Goal: Task Accomplishment & Management: Manage account settings

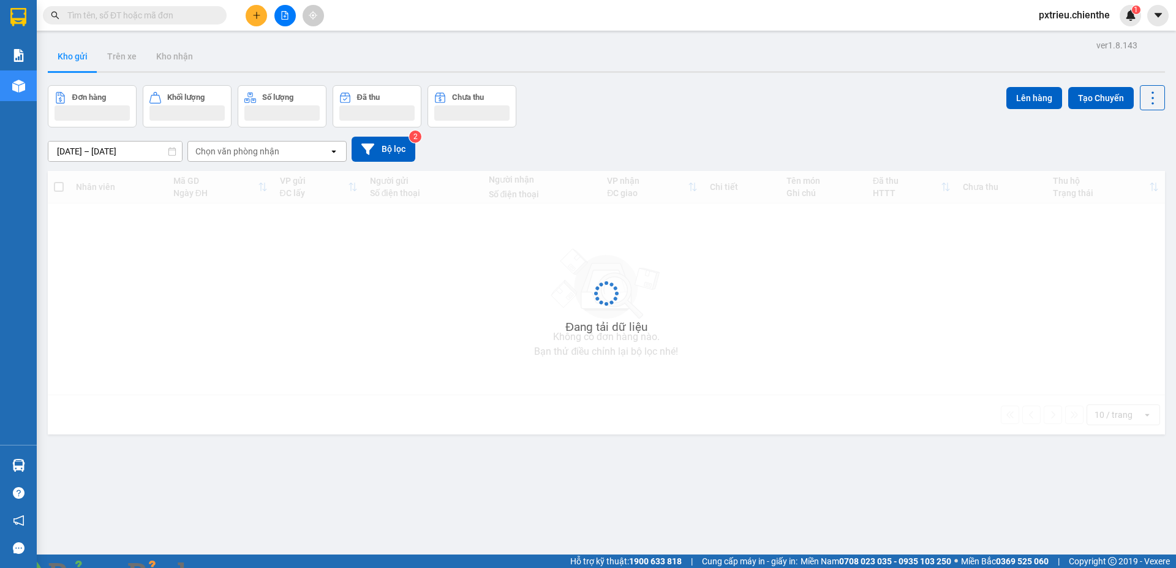
drag, startPoint x: 63, startPoint y: 13, endPoint x: 81, endPoint y: 18, distance: 18.6
click at [64, 13] on span at bounding box center [135, 15] width 184 height 18
click at [87, 20] on input "text" at bounding box center [139, 15] width 145 height 13
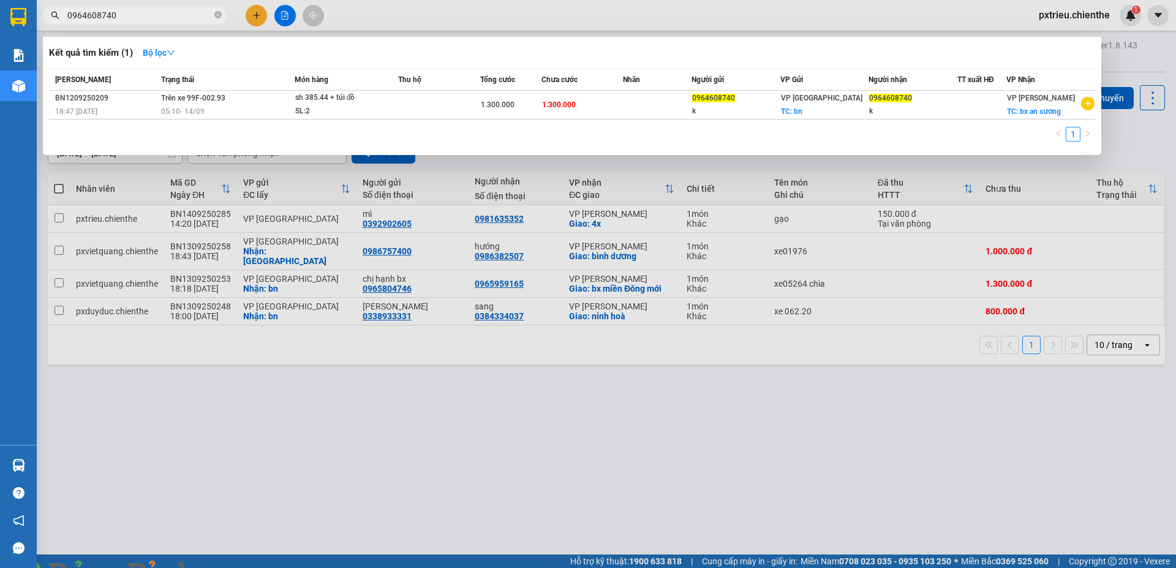
type input "0964608740"
click at [225, 567] on img at bounding box center [221, 574] width 7 height 7
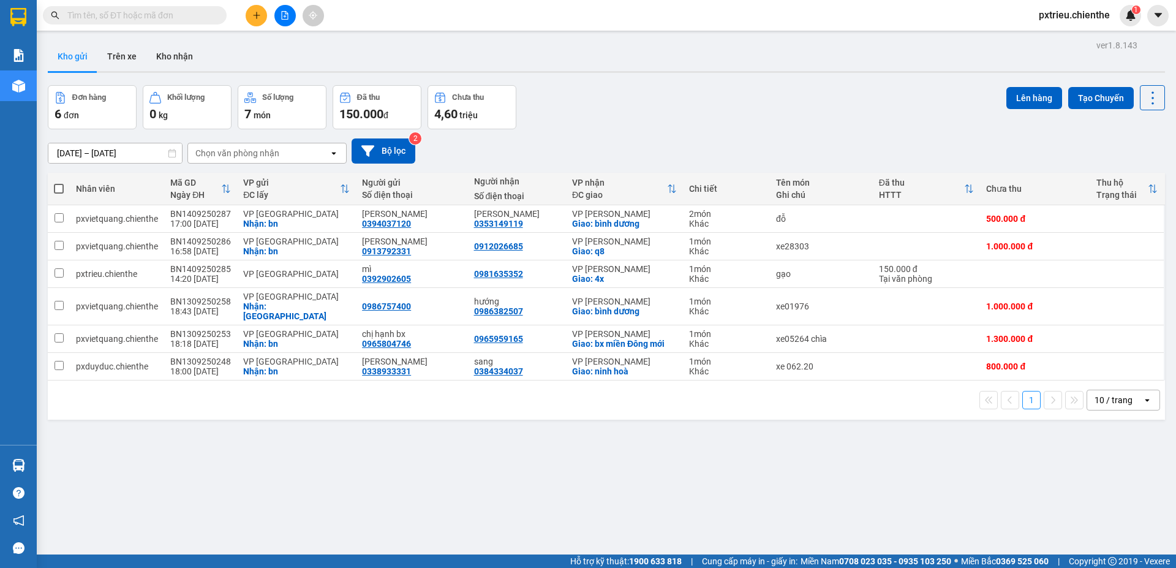
click at [116, 18] on input "text" at bounding box center [139, 15] width 145 height 13
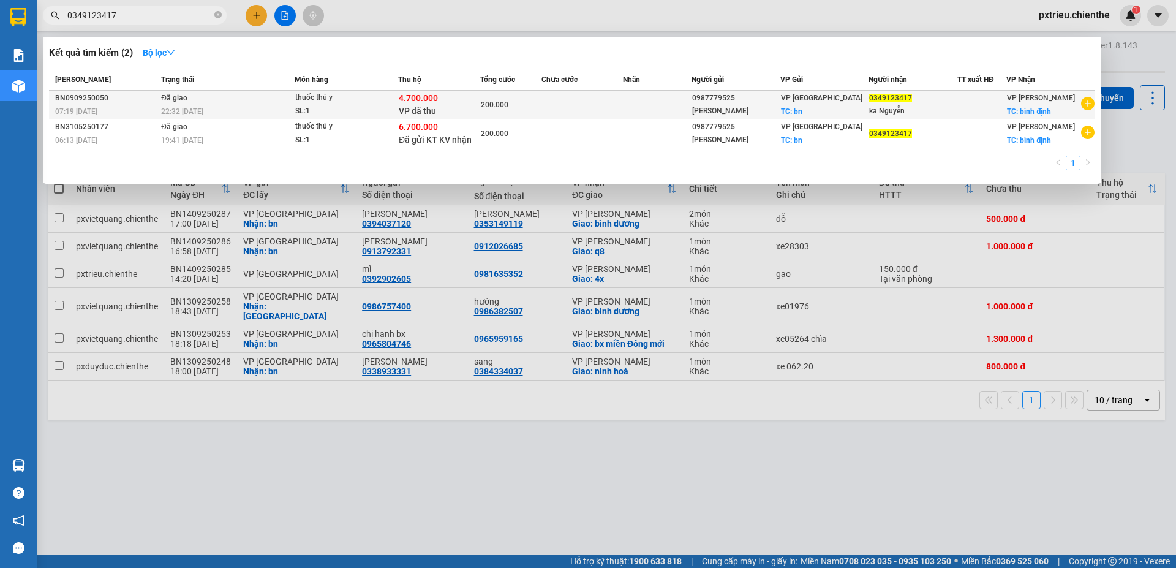
type input "0349123417"
click at [584, 107] on td at bounding box center [582, 105] width 82 height 29
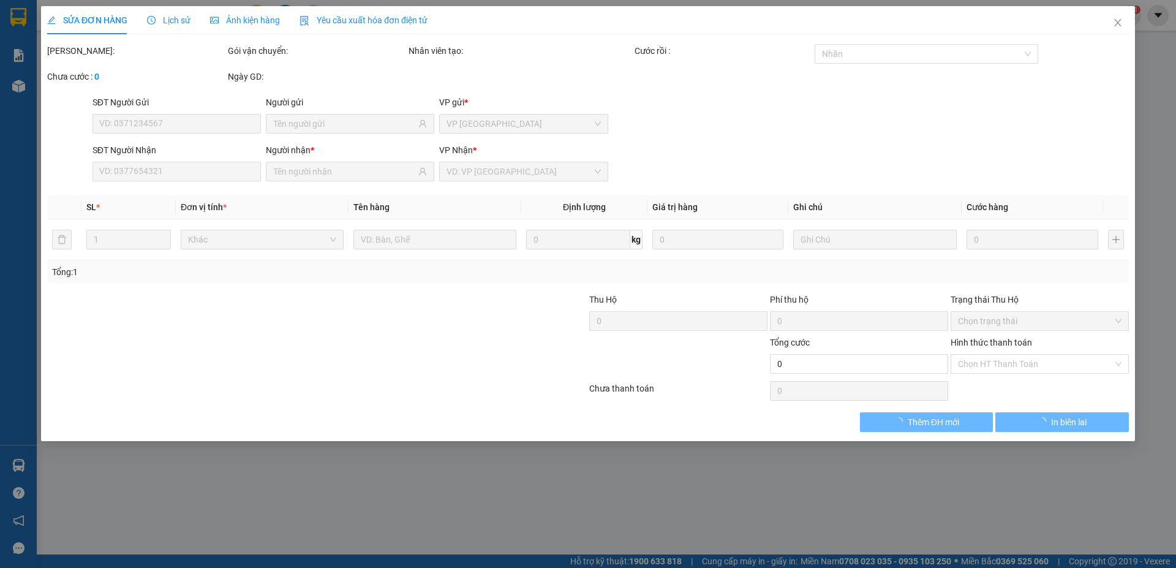
type input "0987779525"
type input "[PERSON_NAME]"
type input "0349123417"
type input "ka Nguyễn"
type input "4.700.000"
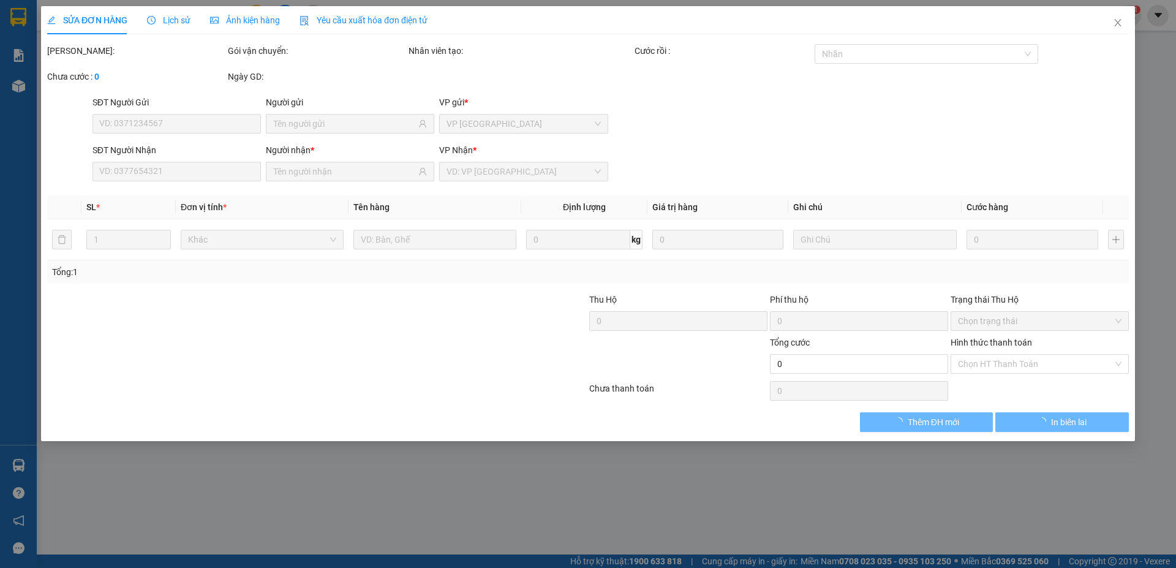
type input "200.000"
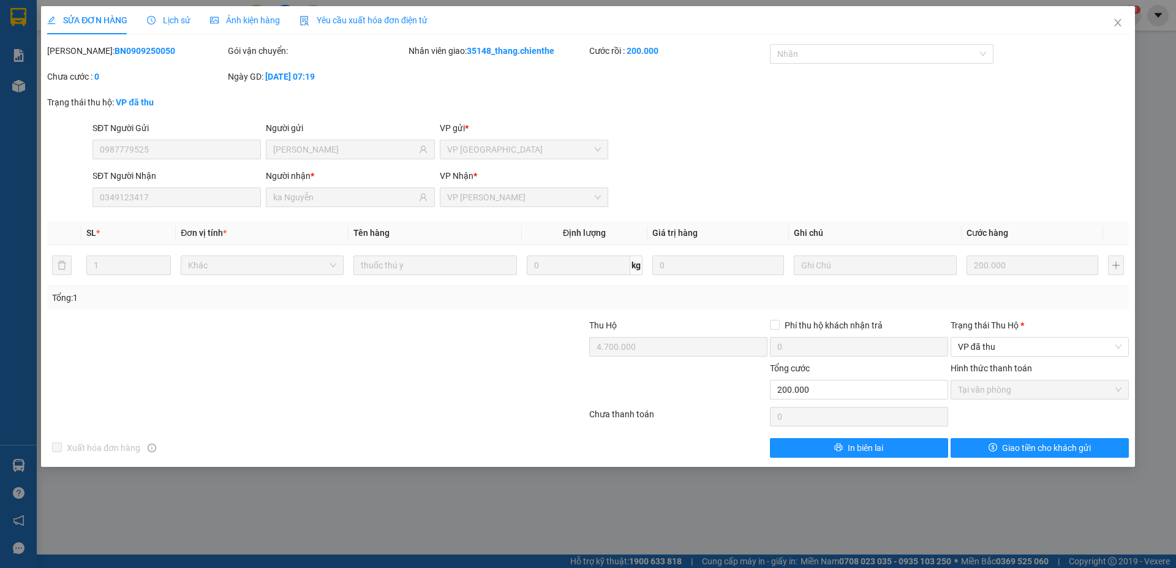
click at [233, 19] on span "Ảnh kiện hàng" at bounding box center [245, 20] width 70 height 10
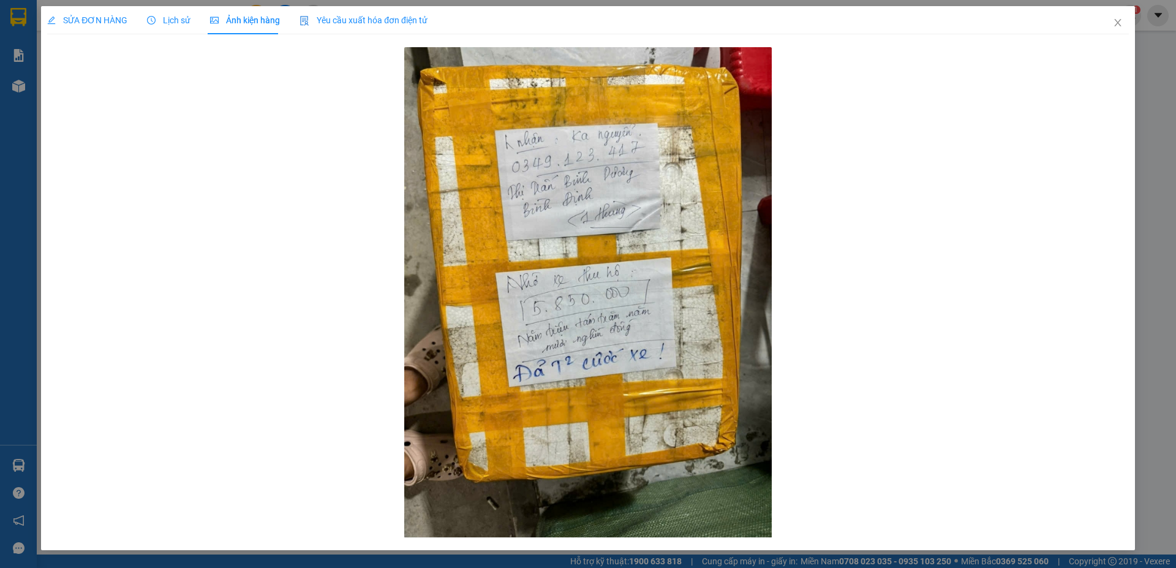
click at [181, 18] on span "Lịch sử" at bounding box center [168, 20] width 43 height 10
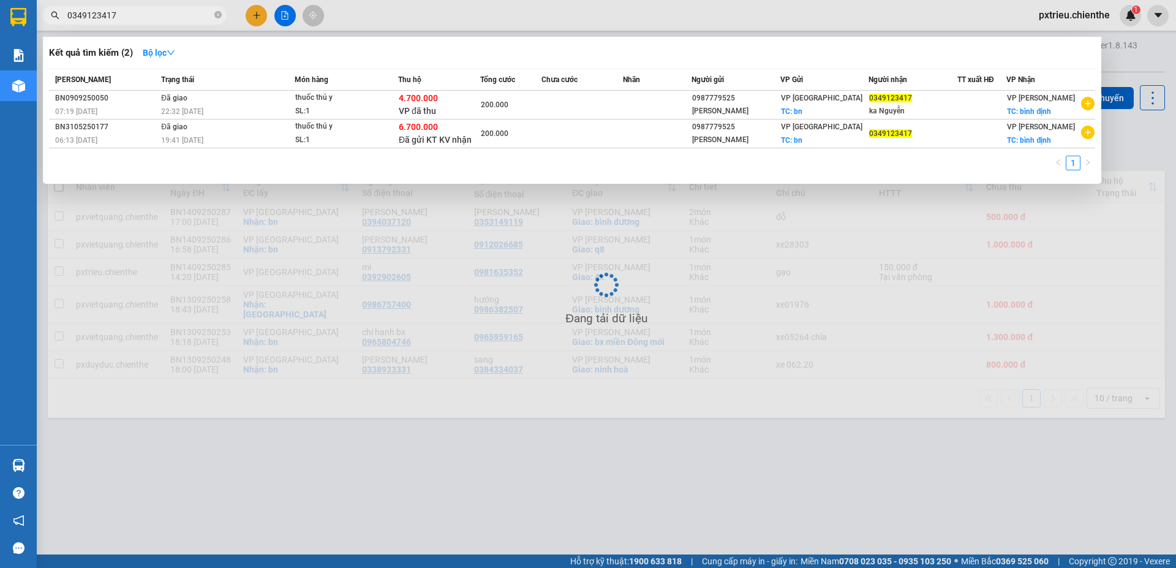
click at [176, 15] on input "0349123417" at bounding box center [139, 15] width 145 height 13
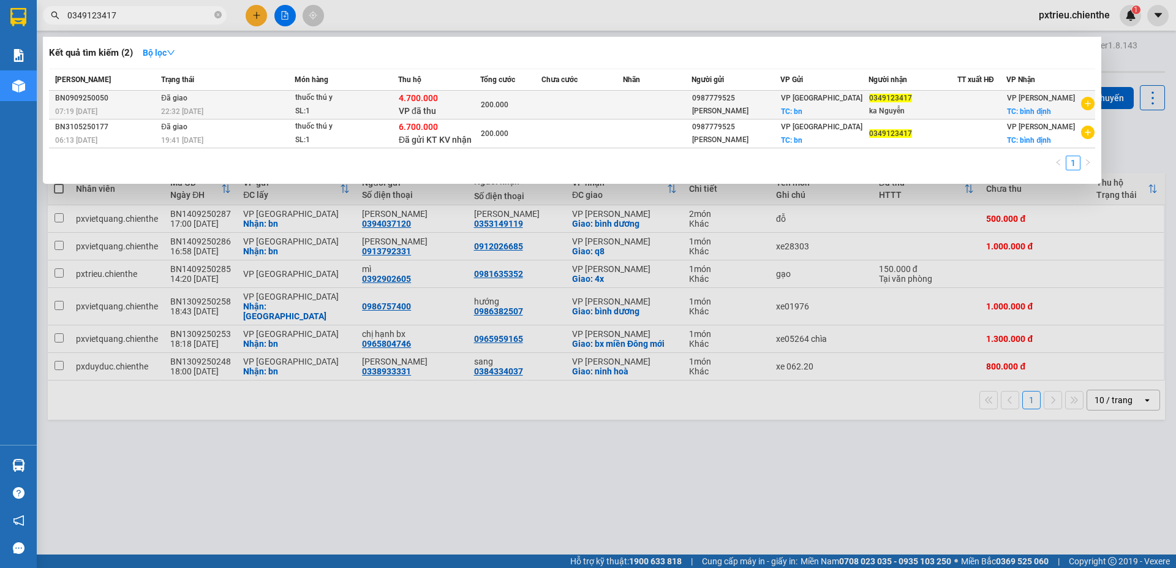
click at [1001, 111] on td at bounding box center [981, 105] width 49 height 29
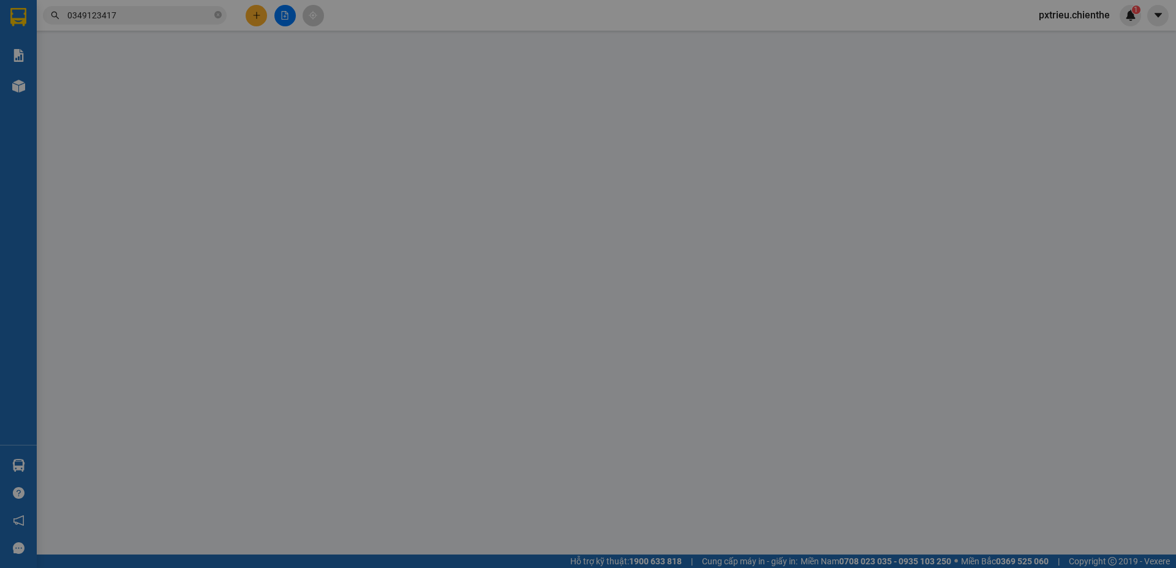
type input "0987779525"
type input "[PERSON_NAME]"
type input "0349123417"
type input "ka Nguyễn"
type input "4.700.000"
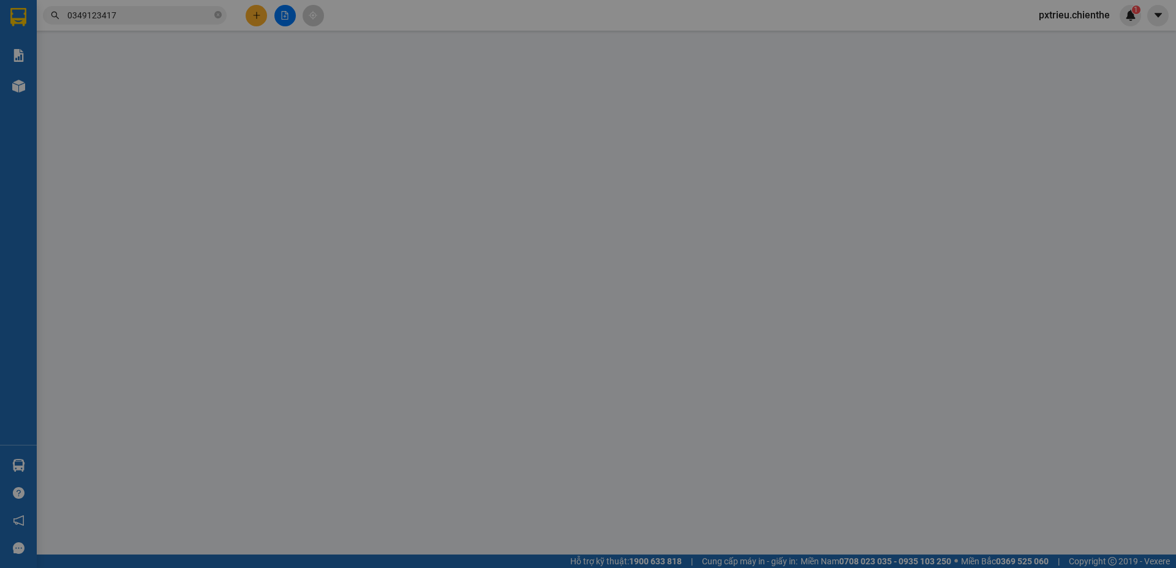
type input "200.000"
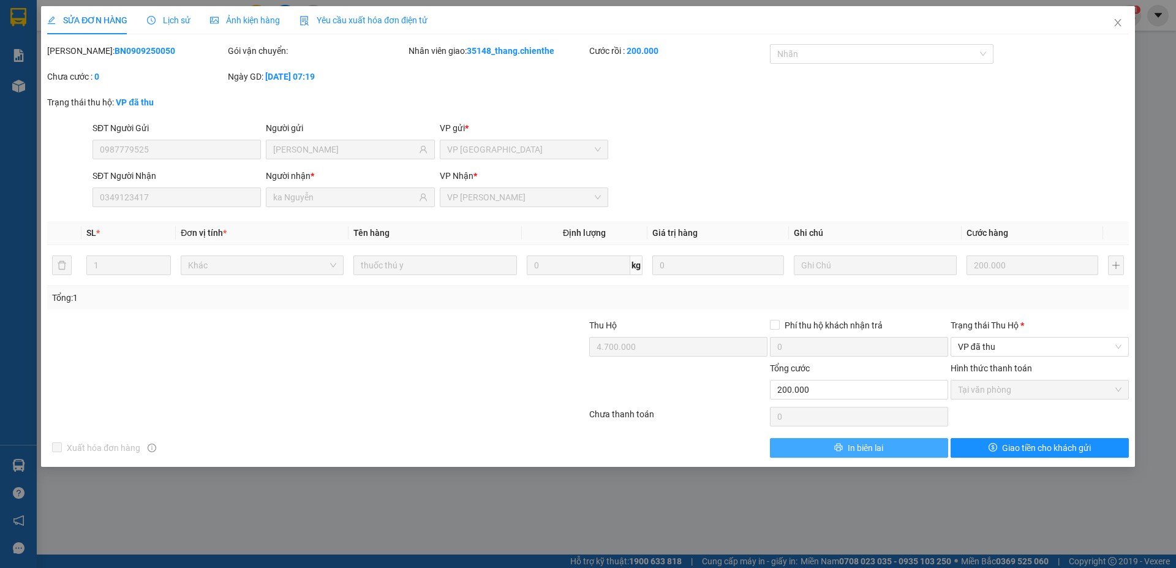
click at [883, 446] on span "In biên lai" at bounding box center [866, 447] width 36 height 13
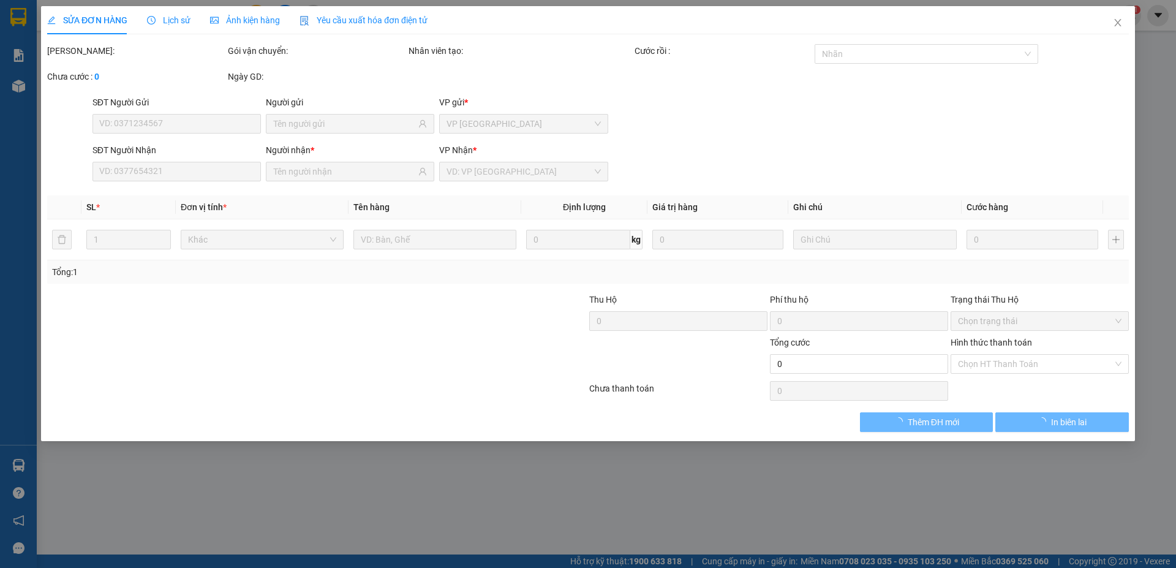
type input "0987779525"
type input "[PERSON_NAME]"
type input "0349123417"
type input "ka Nguyễn"
type input "4.700.000"
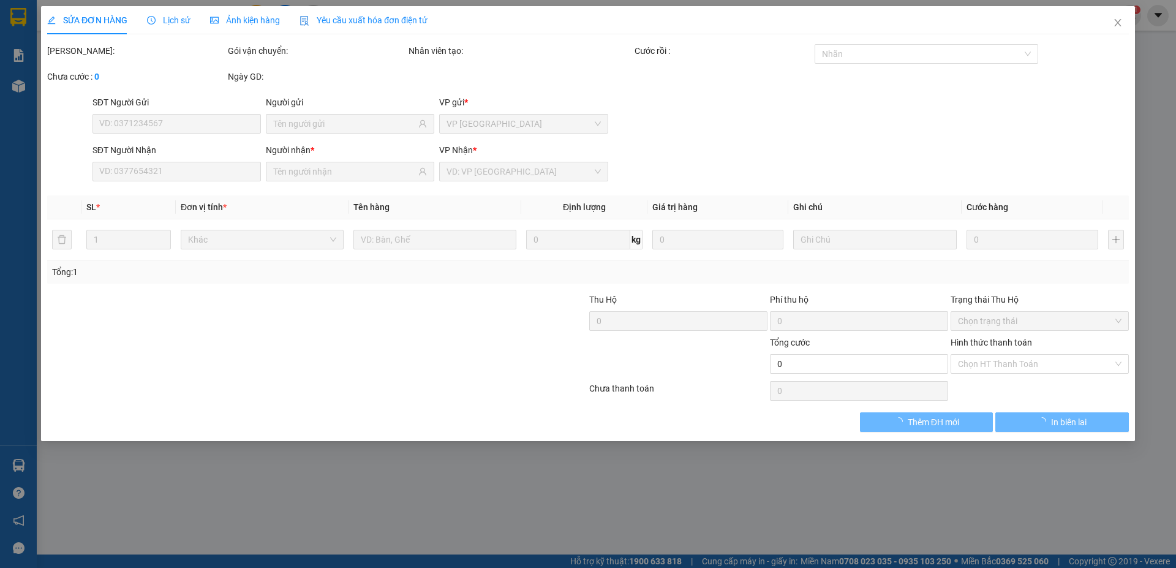
type input "200.000"
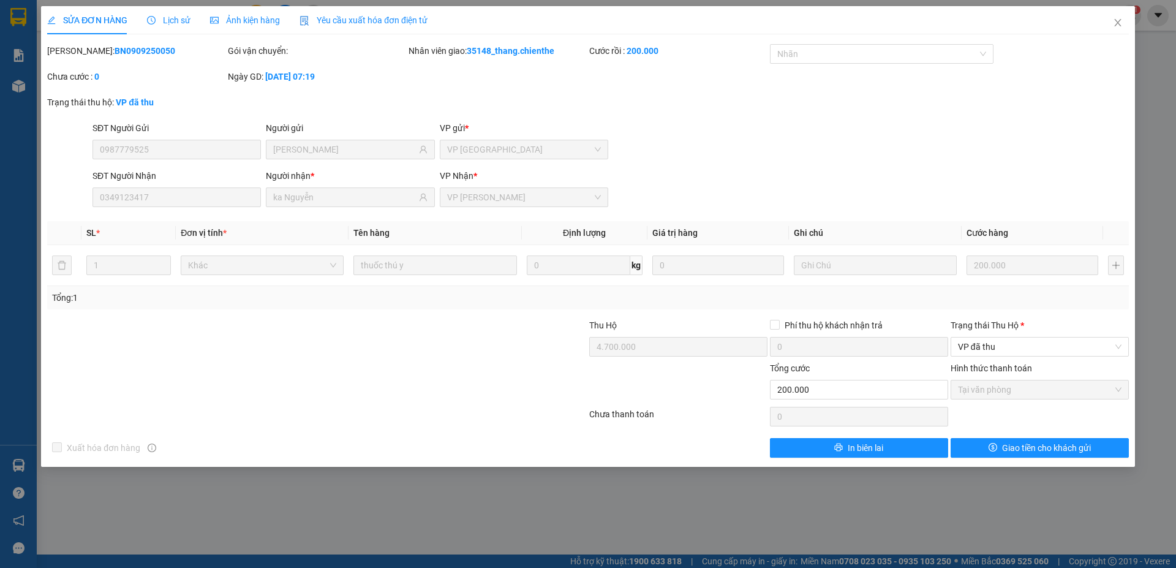
click at [173, 17] on span "Lịch sử" at bounding box center [168, 20] width 43 height 10
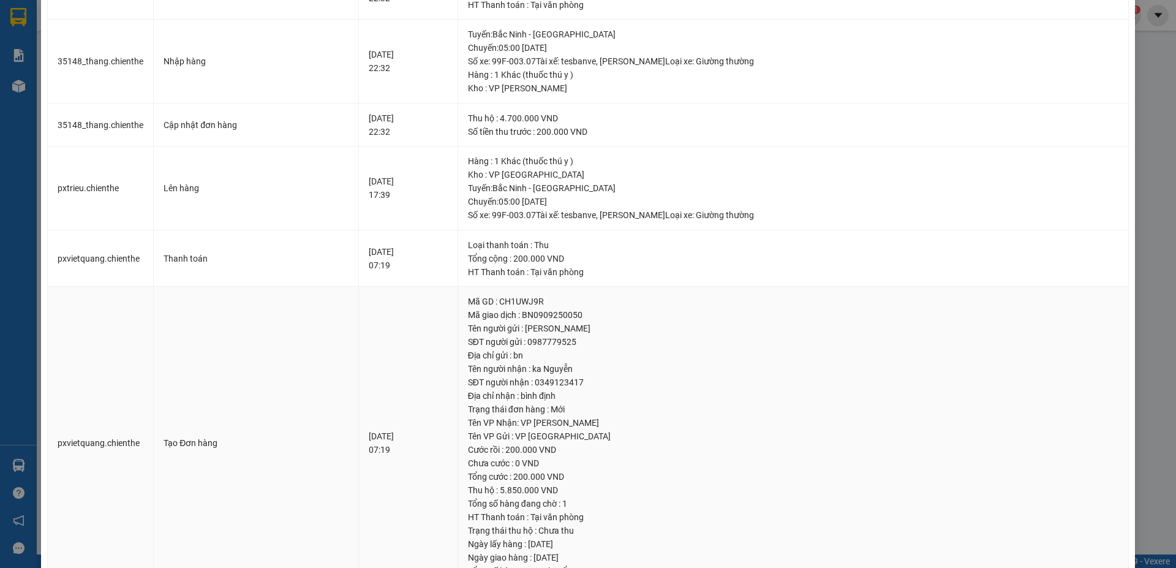
scroll to position [301, 0]
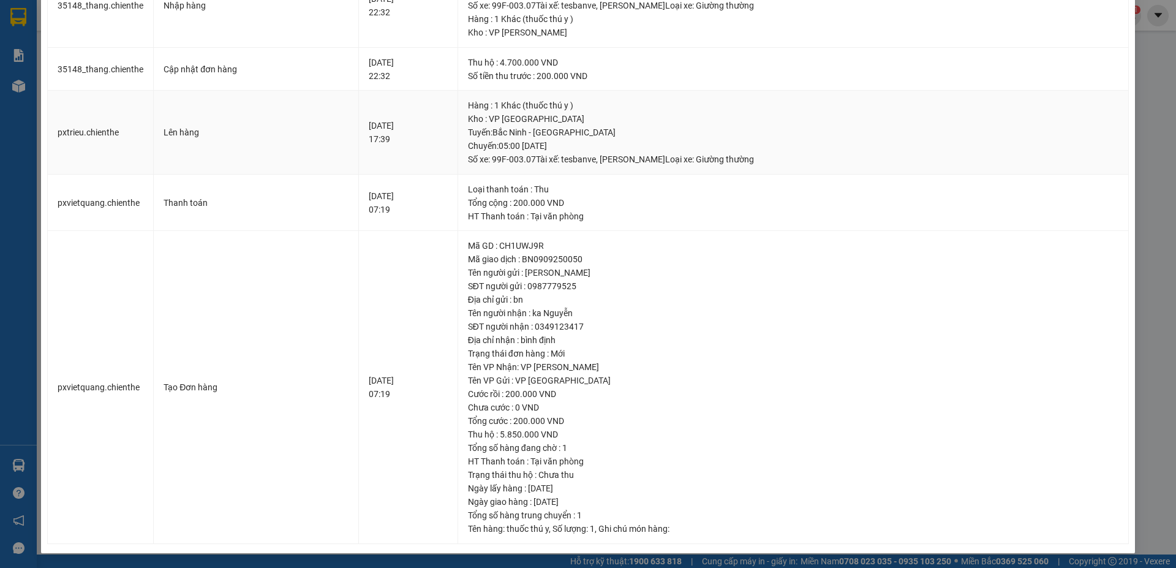
click at [282, 137] on div "Lên hàng" at bounding box center [256, 132] width 185 height 13
click at [284, 84] on td "Cập nhật đơn hàng" at bounding box center [256, 69] width 205 height 43
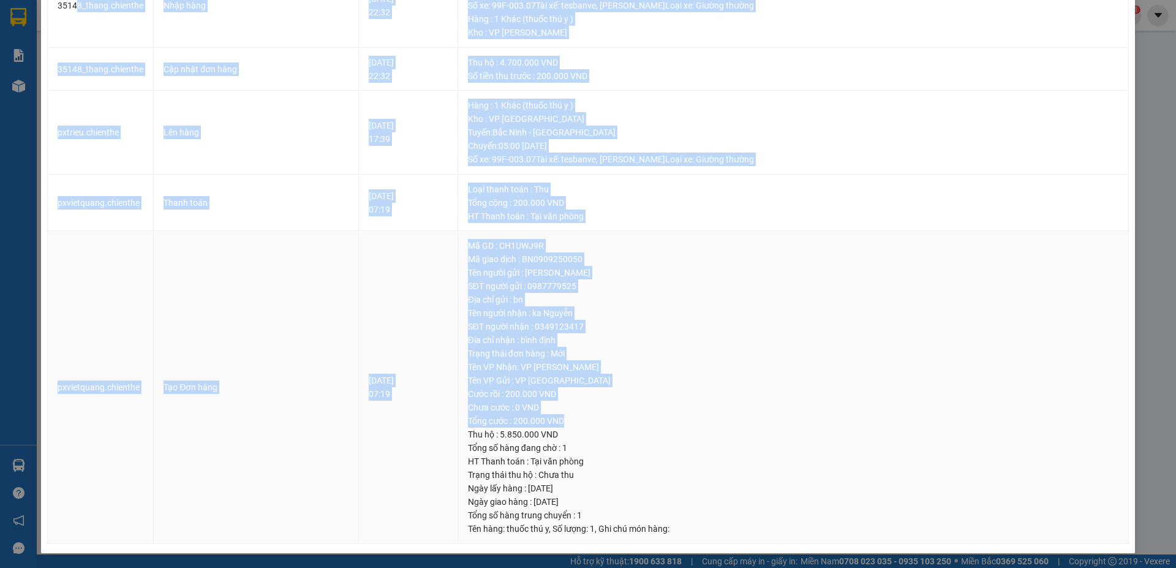
drag, startPoint x: 81, startPoint y: 16, endPoint x: 625, endPoint y: 415, distance: 673.9
click at [605, 424] on tbody "35148_thang.[PERSON_NAME] hàng [DATE] 22:32 Hàng : 1 Khác (thuốc thú y ) Kho : …" at bounding box center [588, 161] width 1081 height 766
click at [731, 384] on div "Tên VP Gửi : VP [GEOGRAPHIC_DATA]" at bounding box center [793, 380] width 650 height 13
